Goal: Task Accomplishment & Management: Manage account settings

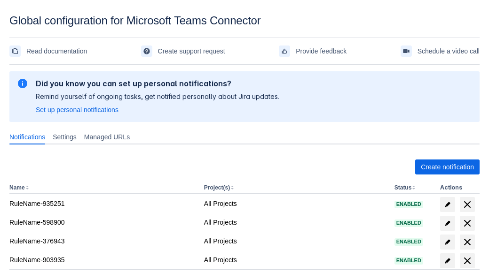
click at [447, 167] on span "Create notification" at bounding box center [446, 167] width 53 height 15
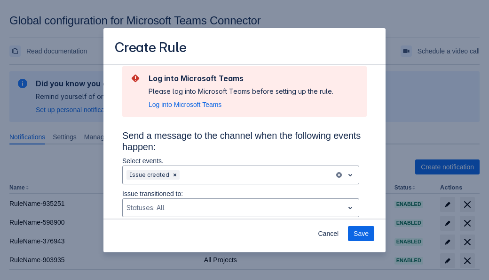
type input "RuleName-15041New Rule (5)"
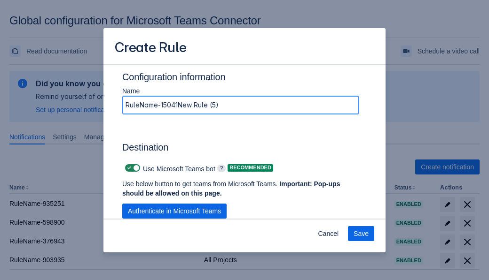
scroll to position [739, 0]
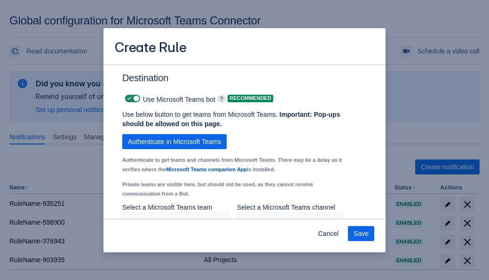
click at [174, 134] on span "Authenticate in Microsoft Teams" at bounding box center [174, 141] width 93 height 15
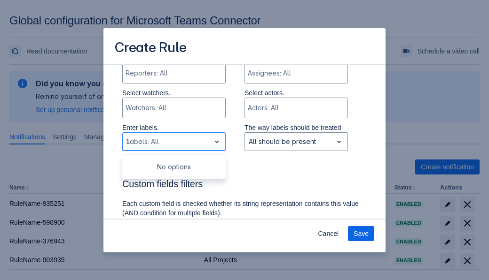
type input "15041_label"
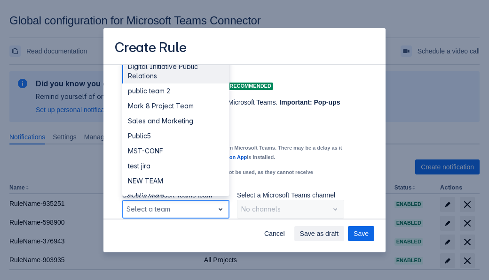
click at [175, 234] on div "Public4" at bounding box center [175, 241] width 107 height 15
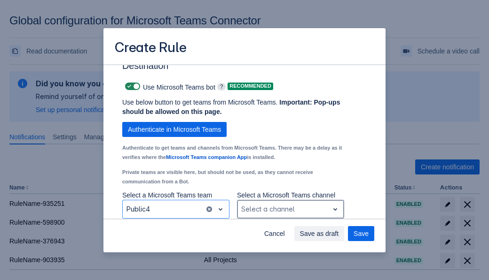
click at [290, 210] on div "Scrollable content" at bounding box center [283, 209] width 84 height 11
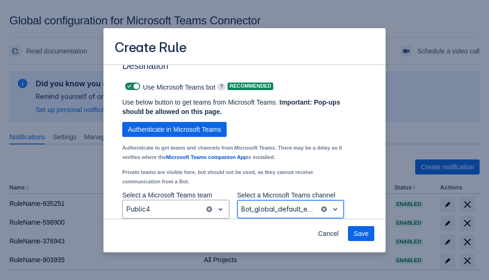
click at [361, 234] on span "Save" at bounding box center [360, 233] width 15 height 15
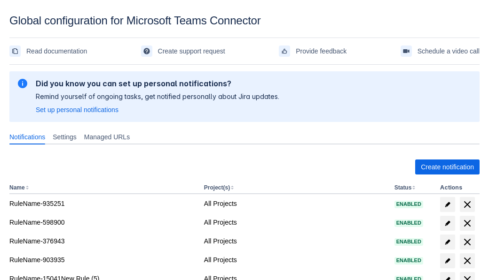
click at [466, 274] on span "delete" at bounding box center [466, 279] width 11 height 11
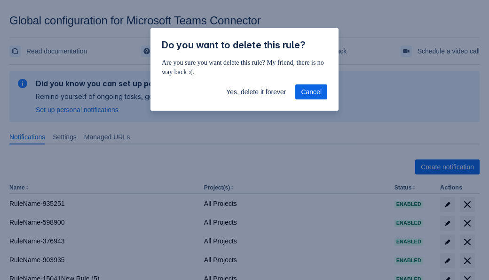
scroll to position [7, 0]
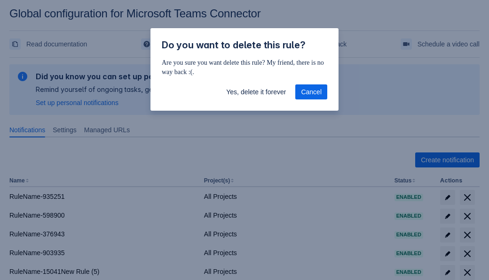
click at [256, 92] on span "Yes, delete it forever" at bounding box center [256, 92] width 60 height 15
